Goal: Information Seeking & Learning: Learn about a topic

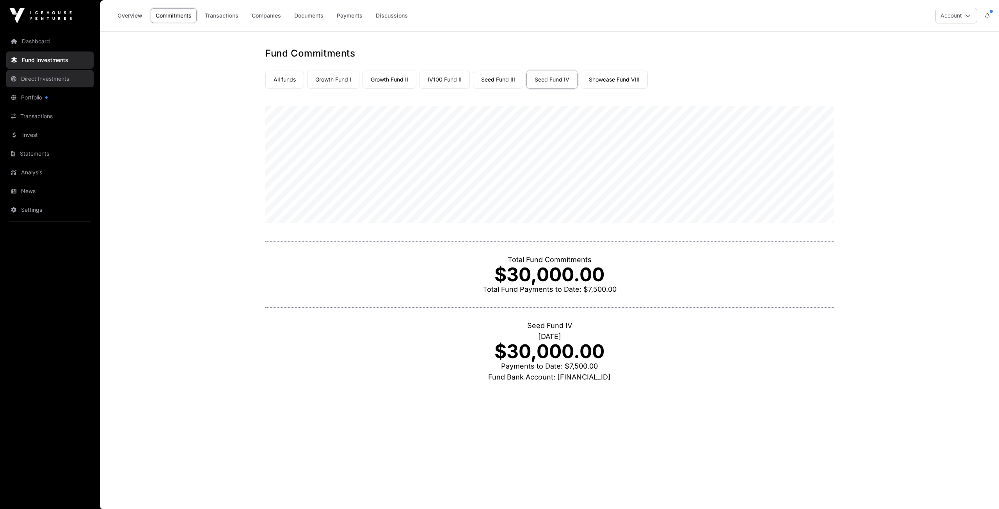
click at [46, 78] on link "Direct Investments" at bounding box center [49, 78] width 87 height 17
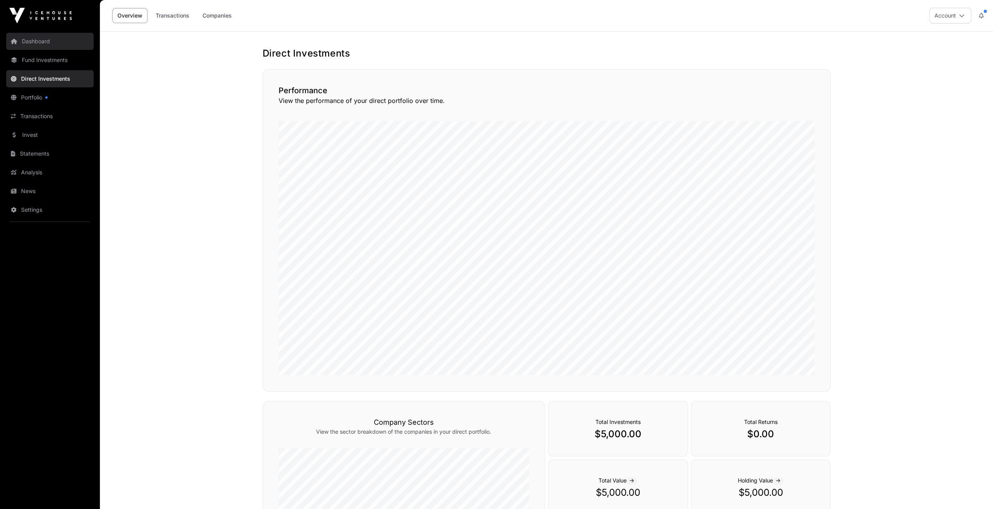
click at [32, 43] on link "Dashboard" at bounding box center [49, 41] width 87 height 17
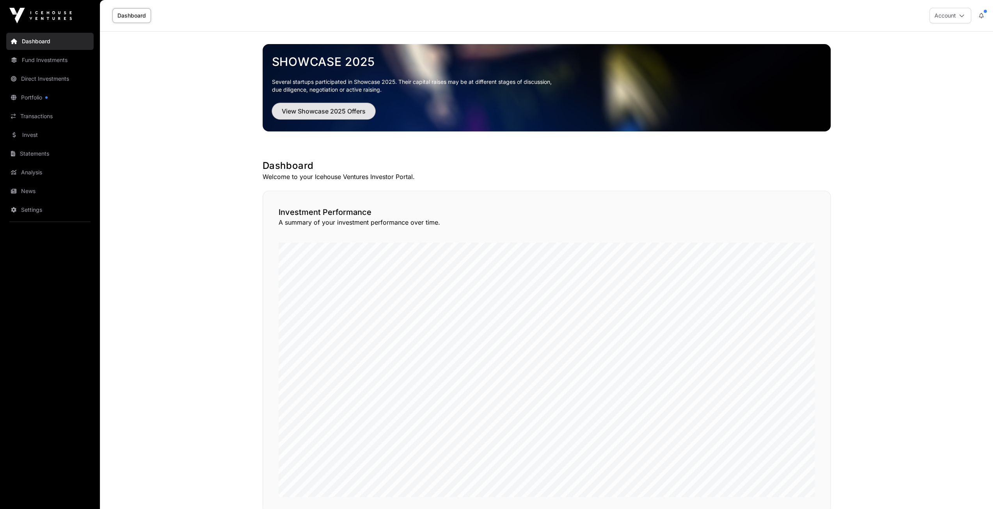
click at [303, 113] on span "View Showcase 2025 Offers" at bounding box center [324, 111] width 84 height 9
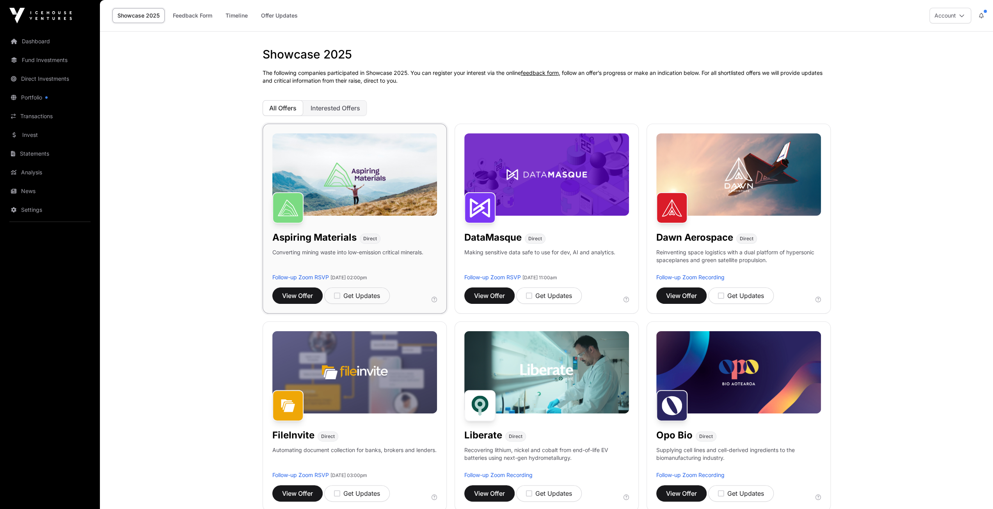
click at [373, 176] on img at bounding box center [354, 174] width 165 height 82
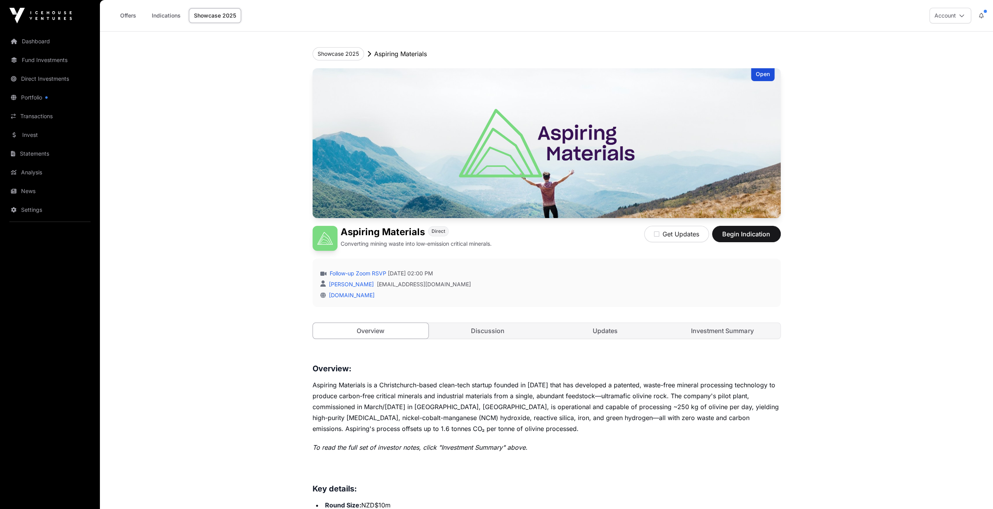
click at [203, 14] on link "Showcase 2025" at bounding box center [215, 15] width 52 height 15
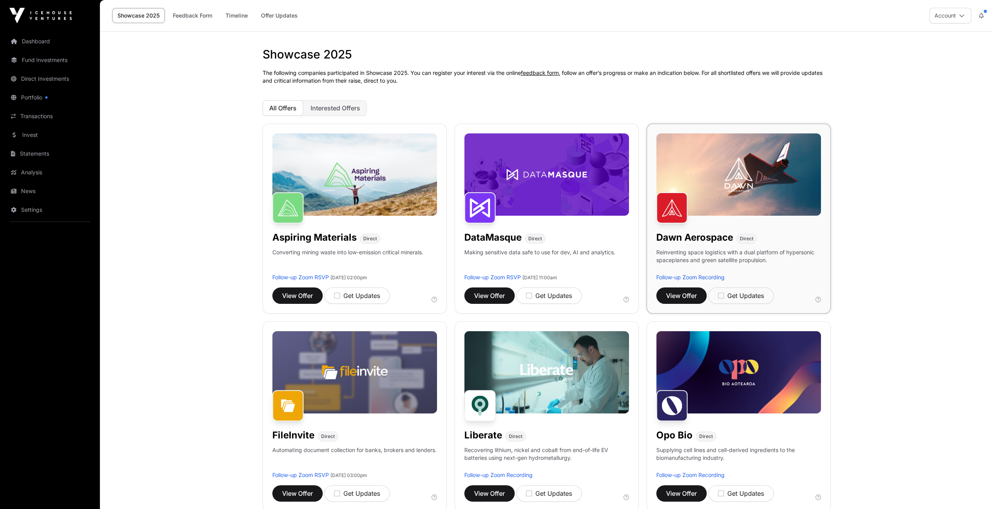
click at [726, 185] on img at bounding box center [738, 174] width 165 height 82
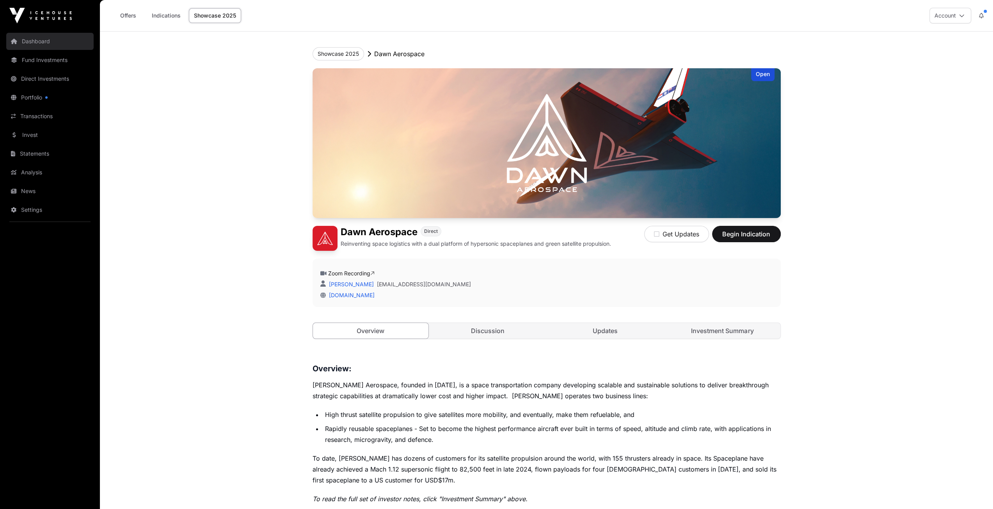
click at [40, 39] on link "Dashboard" at bounding box center [49, 41] width 87 height 17
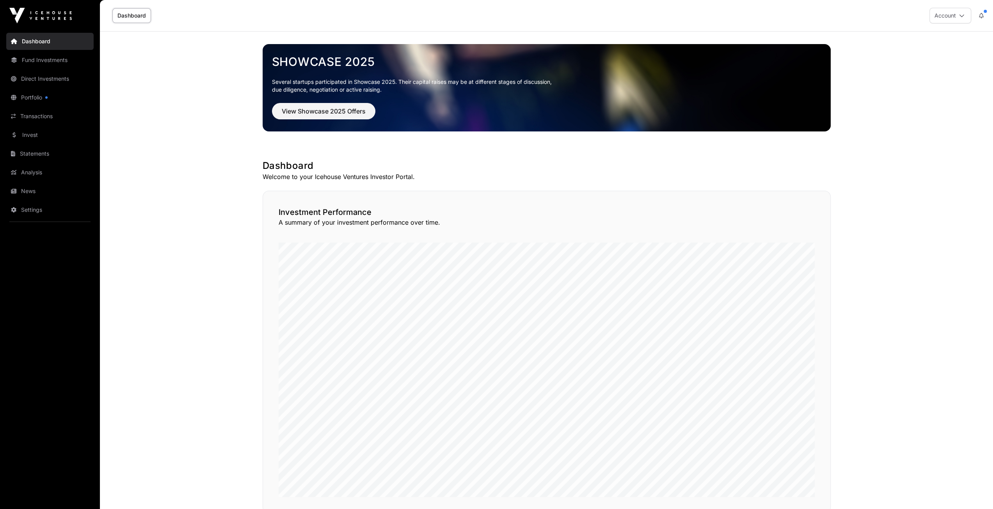
click at [40, 43] on link "Dashboard" at bounding box center [49, 41] width 87 height 17
click at [324, 110] on span "View Showcase 2025 Offers" at bounding box center [324, 111] width 84 height 9
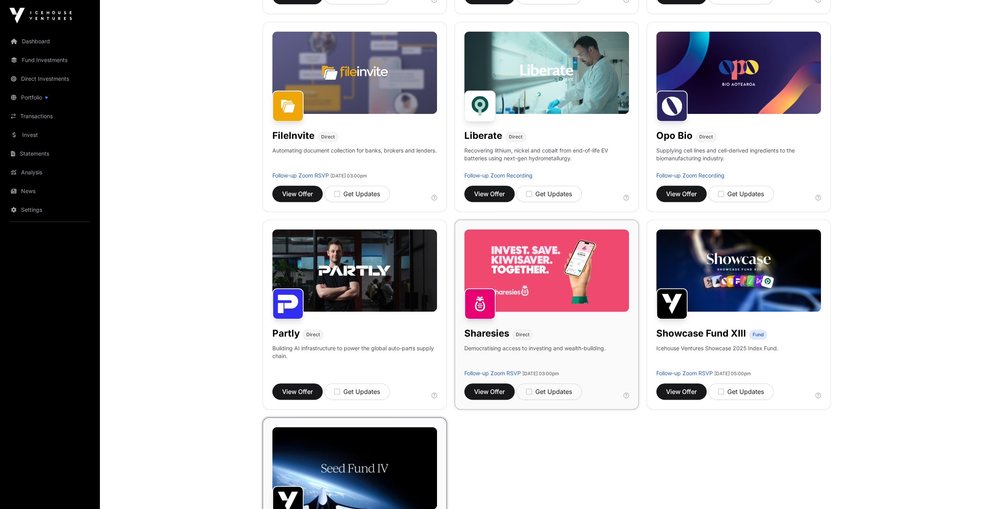
scroll to position [312, 0]
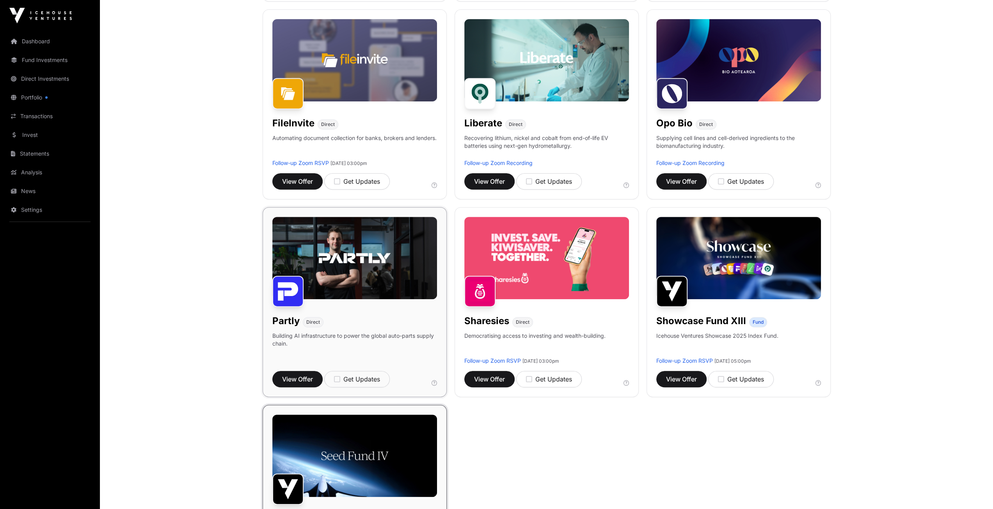
click at [382, 269] on img at bounding box center [354, 258] width 165 height 82
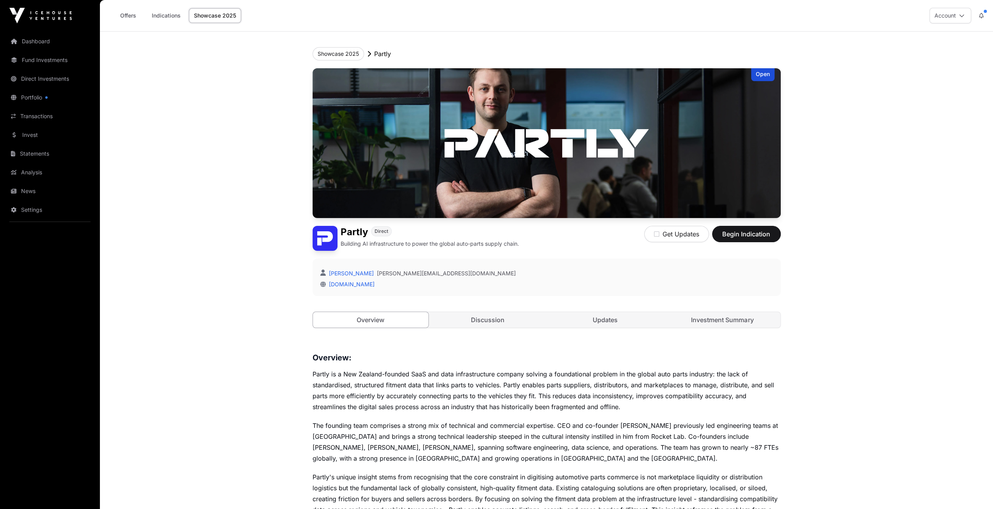
click at [226, 8] on link "Showcase 2025" at bounding box center [215, 15] width 52 height 15
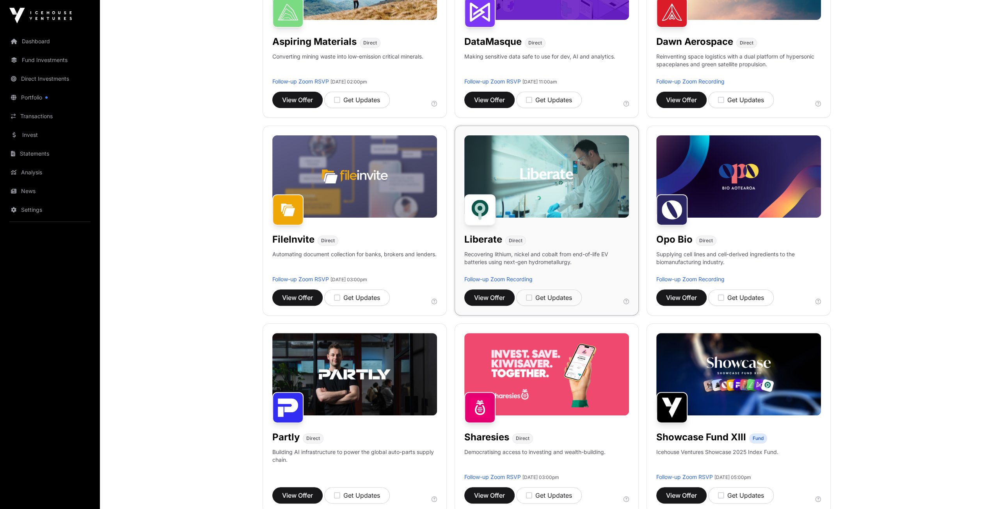
scroll to position [234, 0]
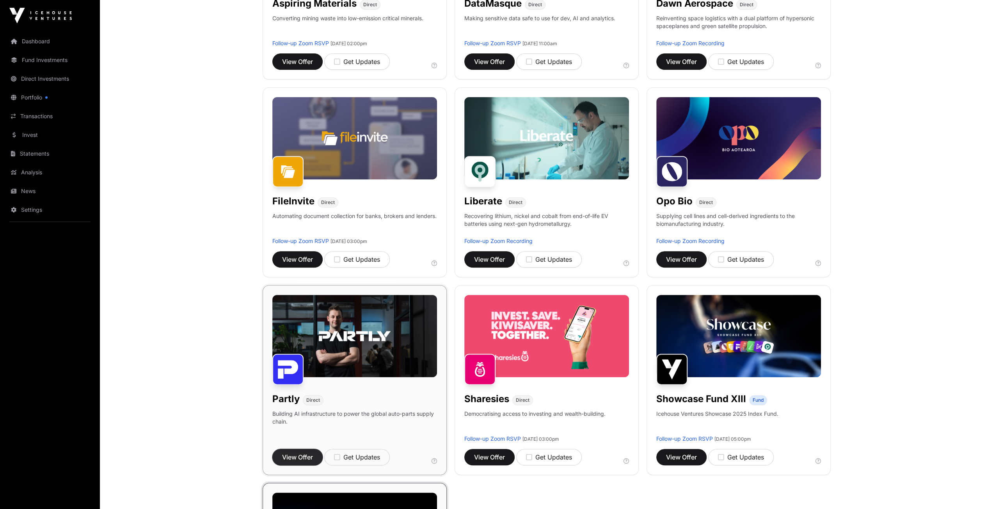
click at [277, 458] on button "View Offer" at bounding box center [297, 457] width 50 height 16
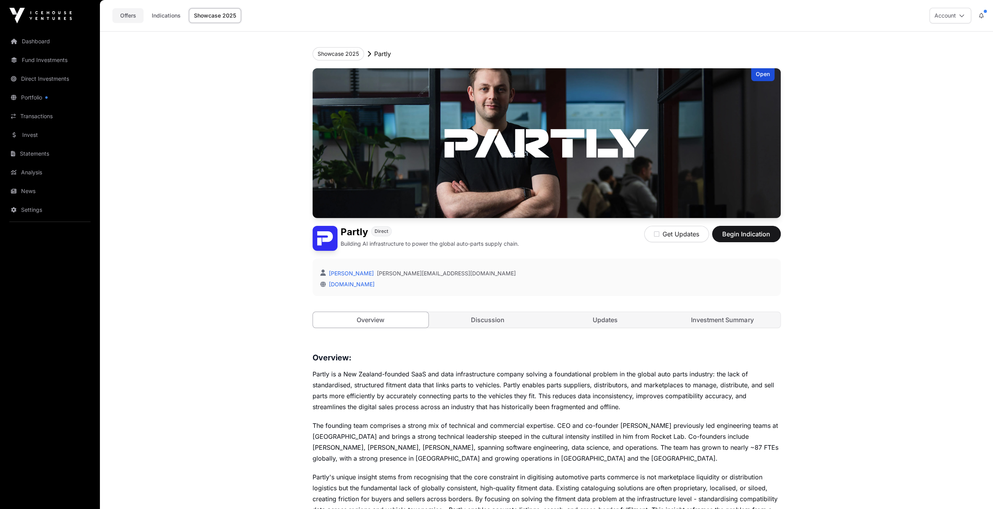
click at [124, 16] on link "Offers" at bounding box center [127, 15] width 31 height 15
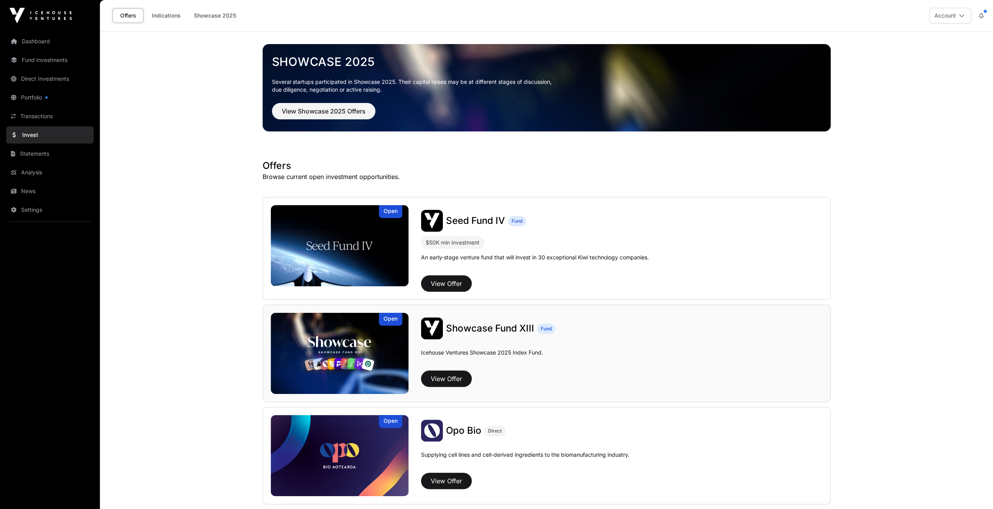
scroll to position [39, 0]
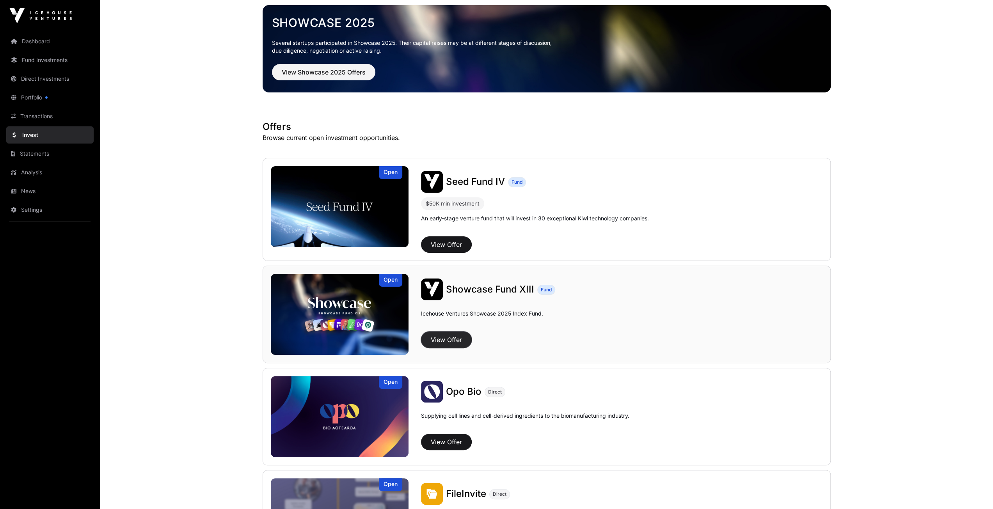
click at [455, 339] on button "View Offer" at bounding box center [446, 340] width 51 height 16
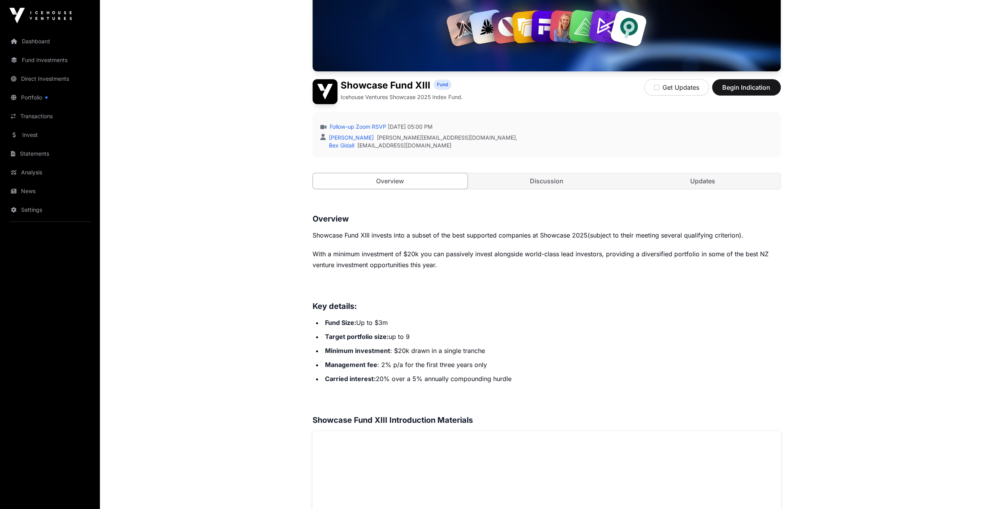
scroll to position [78, 0]
